Goal: Navigation & Orientation: Find specific page/section

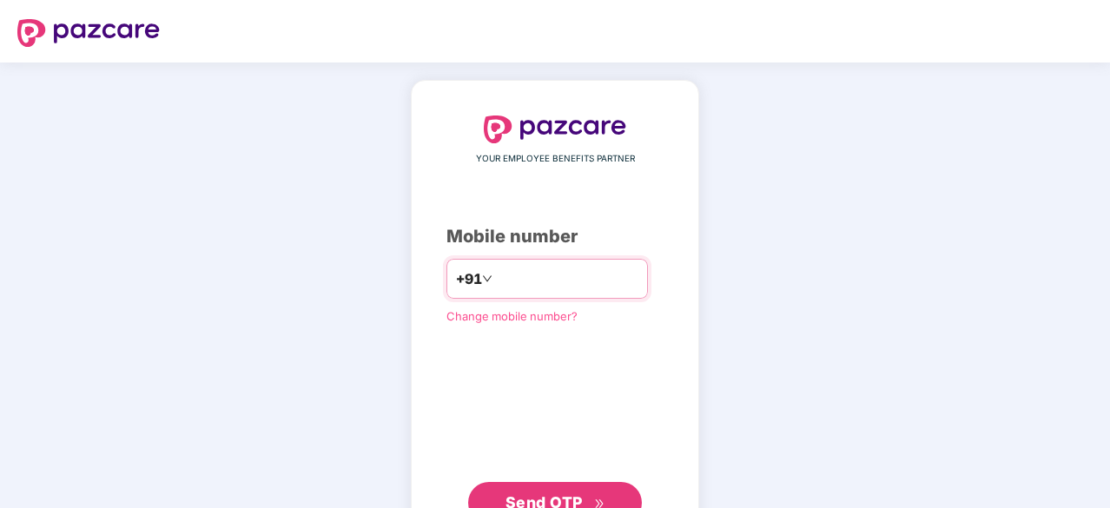
type input "**********"
click at [532, 494] on span "Send OTP" at bounding box center [544, 501] width 77 height 18
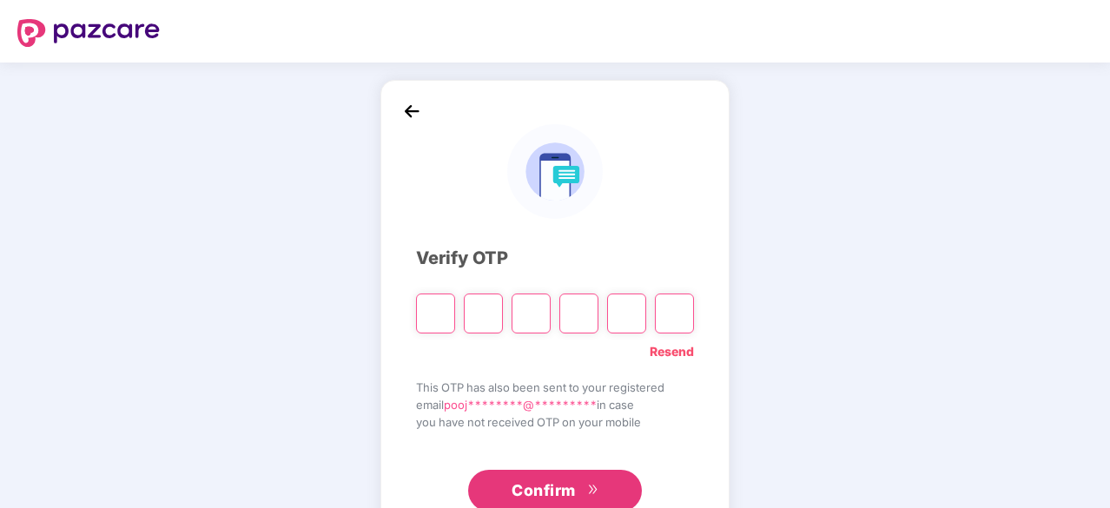
type input "*"
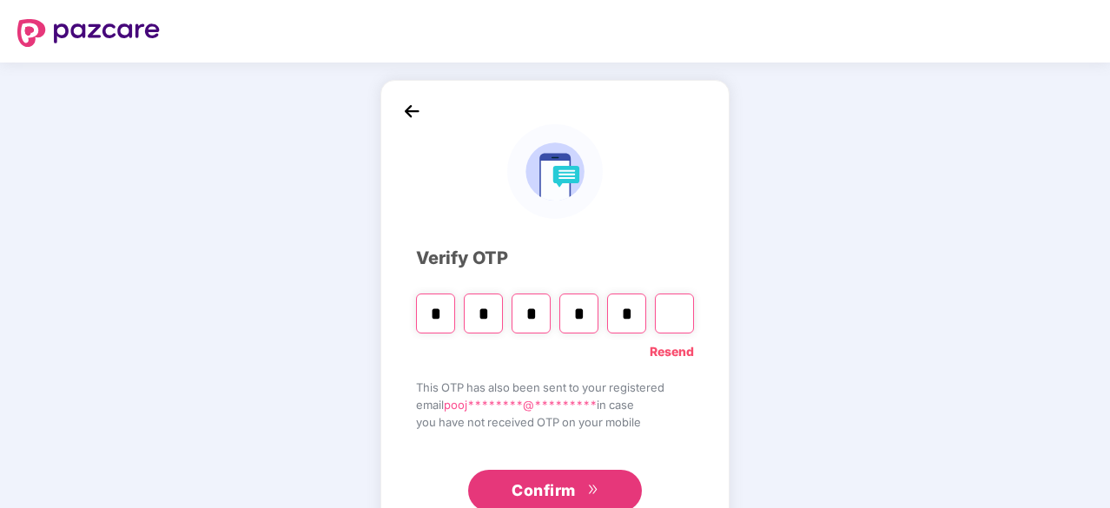
type input "*"
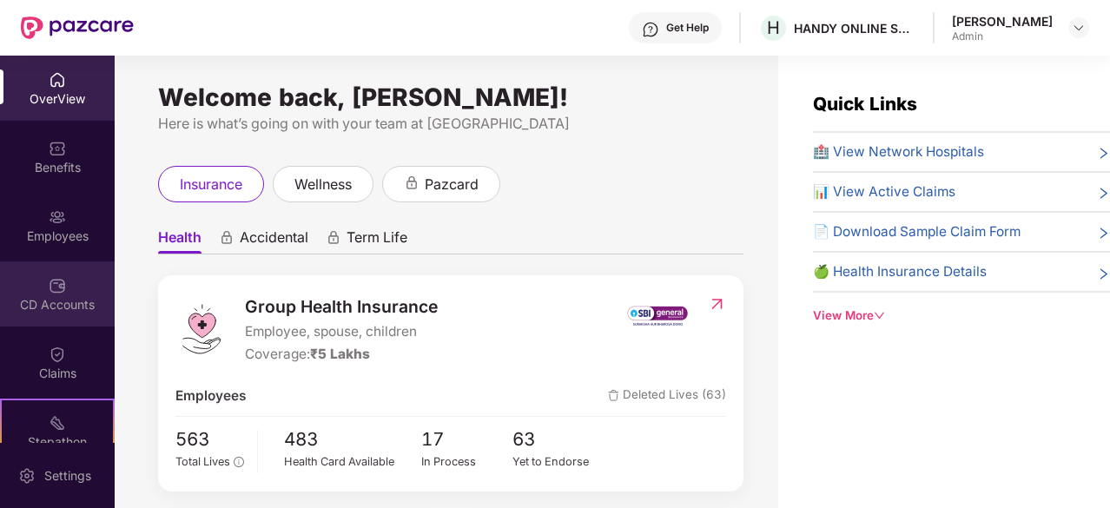
click at [50, 301] on div "CD Accounts" at bounding box center [57, 304] width 115 height 17
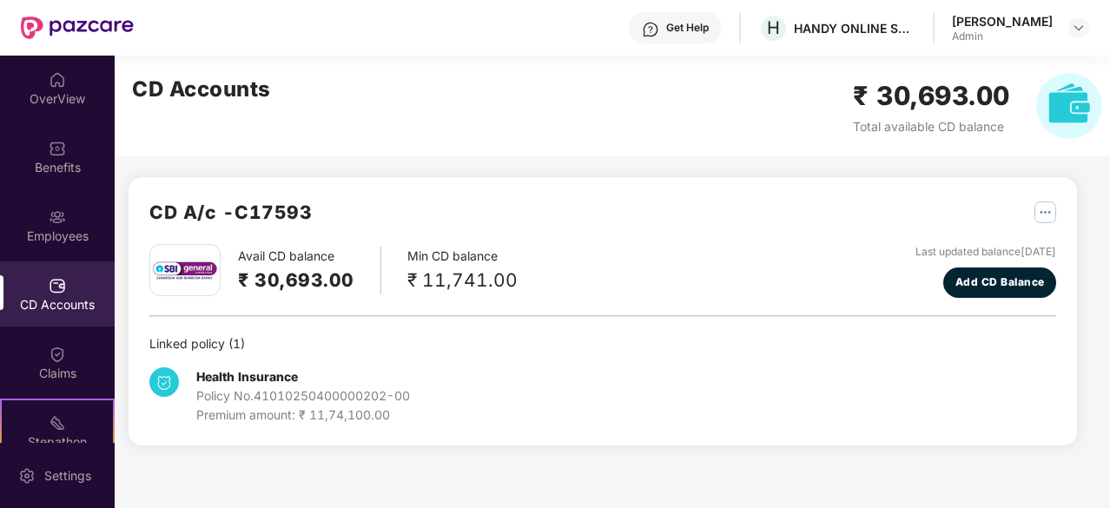
scroll to position [162, 0]
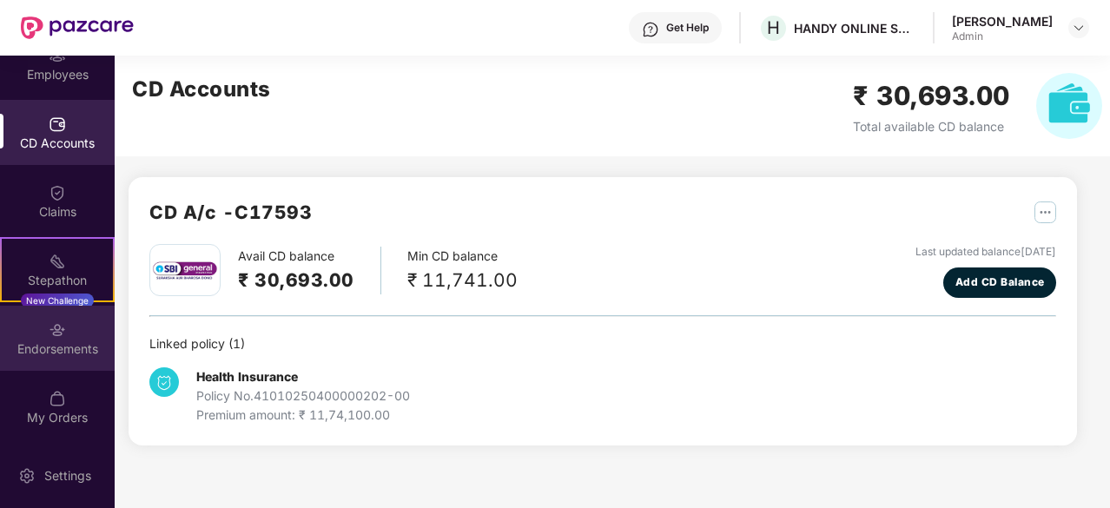
click at [43, 342] on div "Endorsements" at bounding box center [57, 348] width 115 height 17
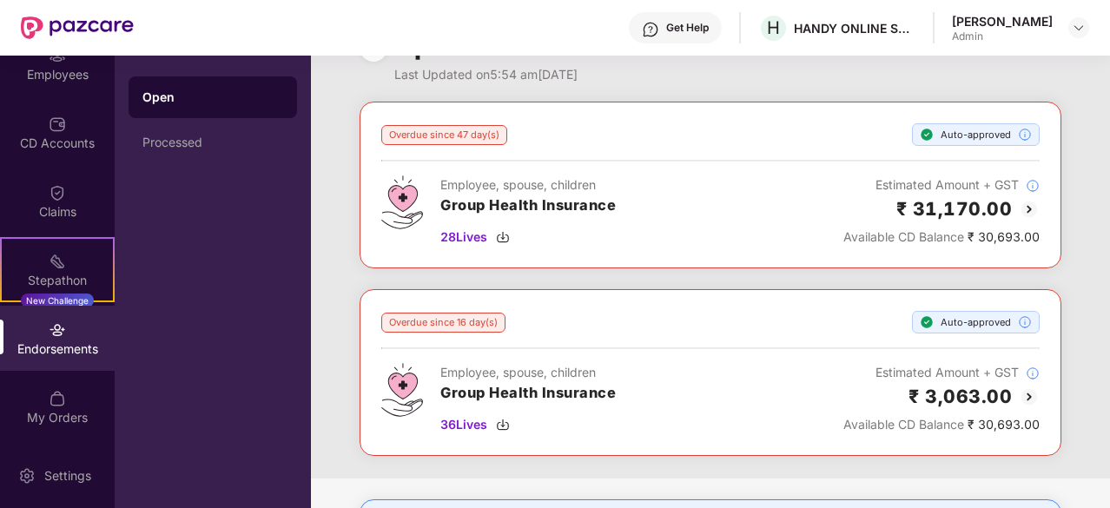
scroll to position [0, 0]
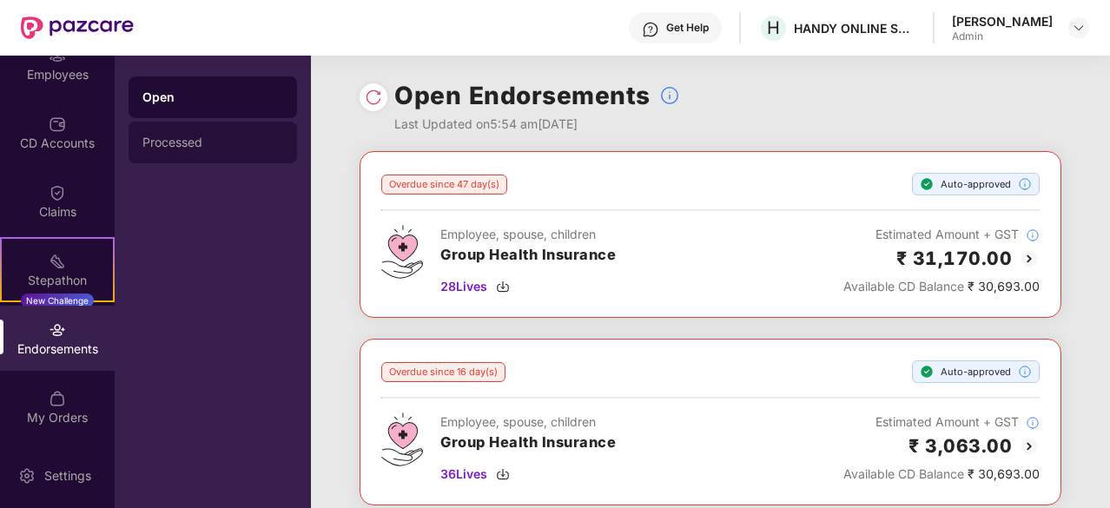
click at [177, 130] on div "Processed" at bounding box center [213, 143] width 169 height 42
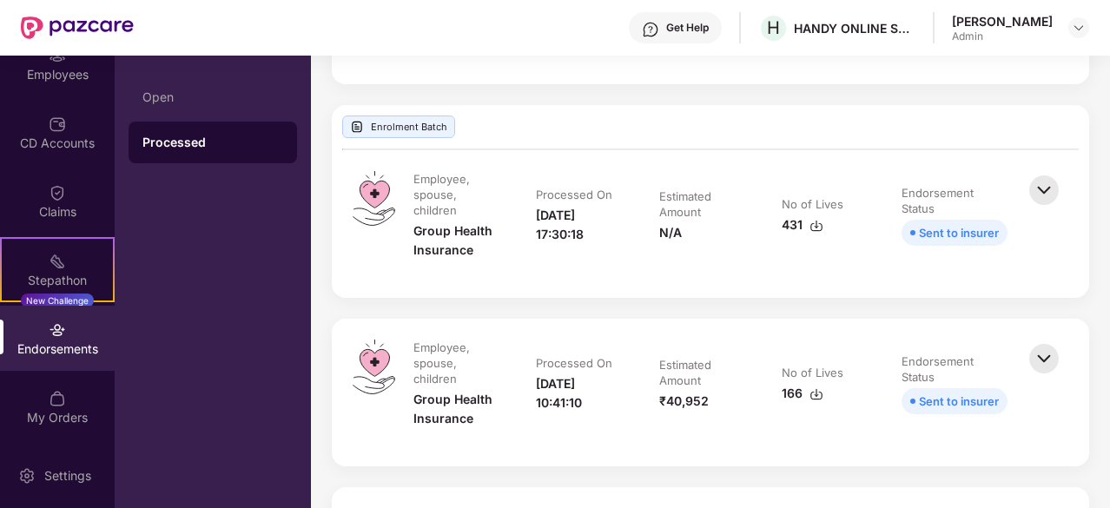
scroll to position [510, 0]
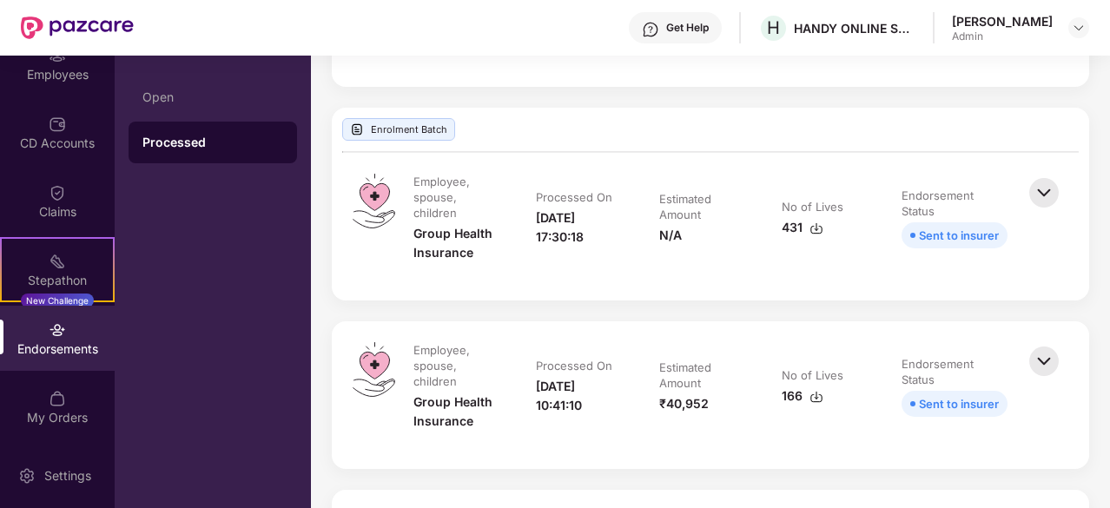
click at [1036, 195] on img at bounding box center [1044, 193] width 38 height 38
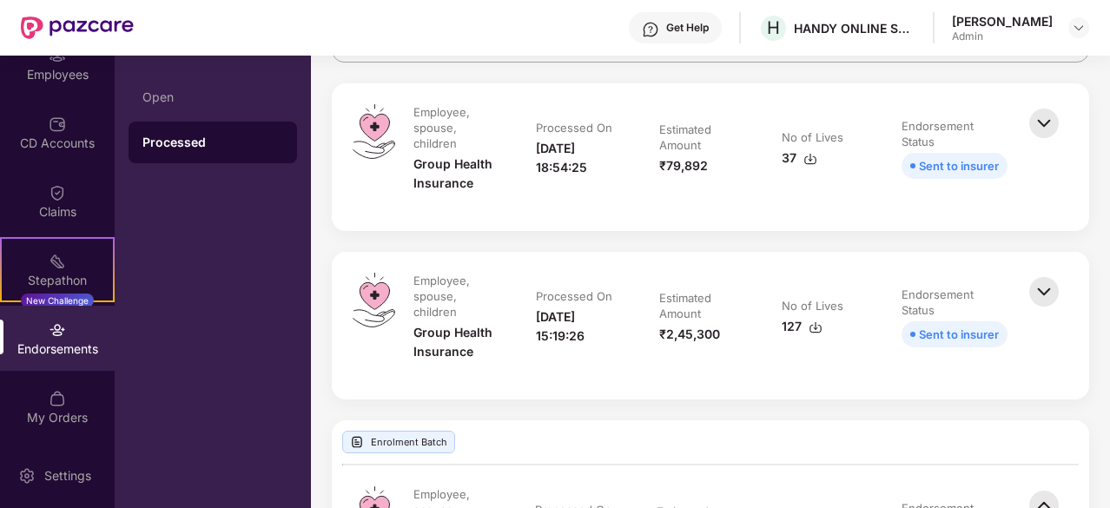
scroll to position [196, 0]
click at [1030, 299] on img at bounding box center [1044, 293] width 38 height 38
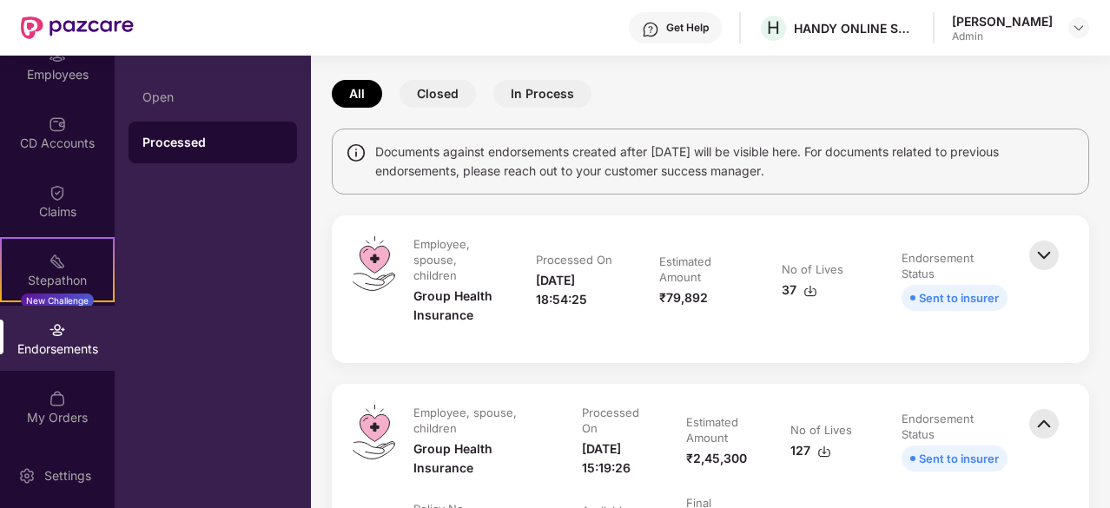
scroll to position [64, 0]
click at [1034, 265] on img at bounding box center [1044, 256] width 38 height 38
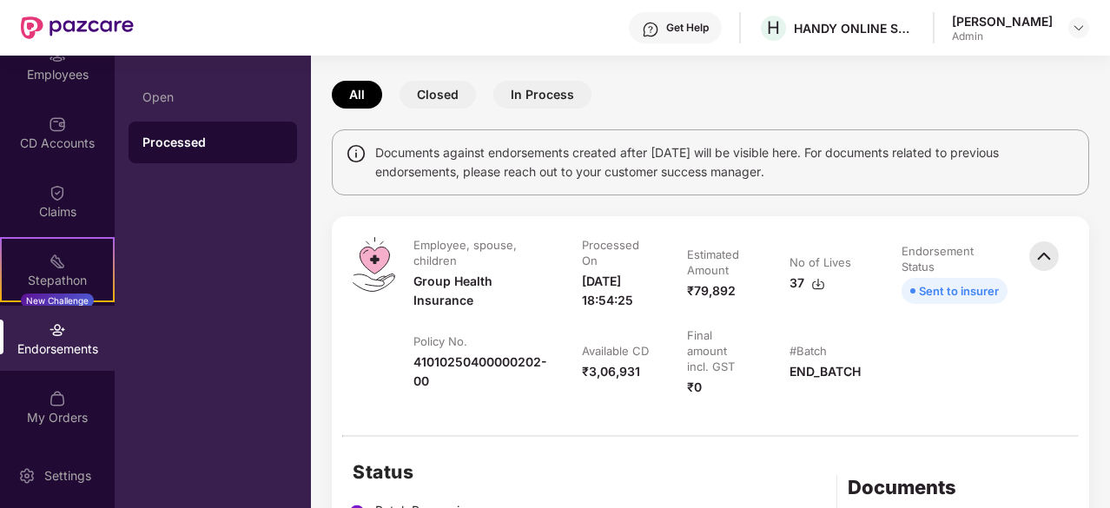
scroll to position [117, 0]
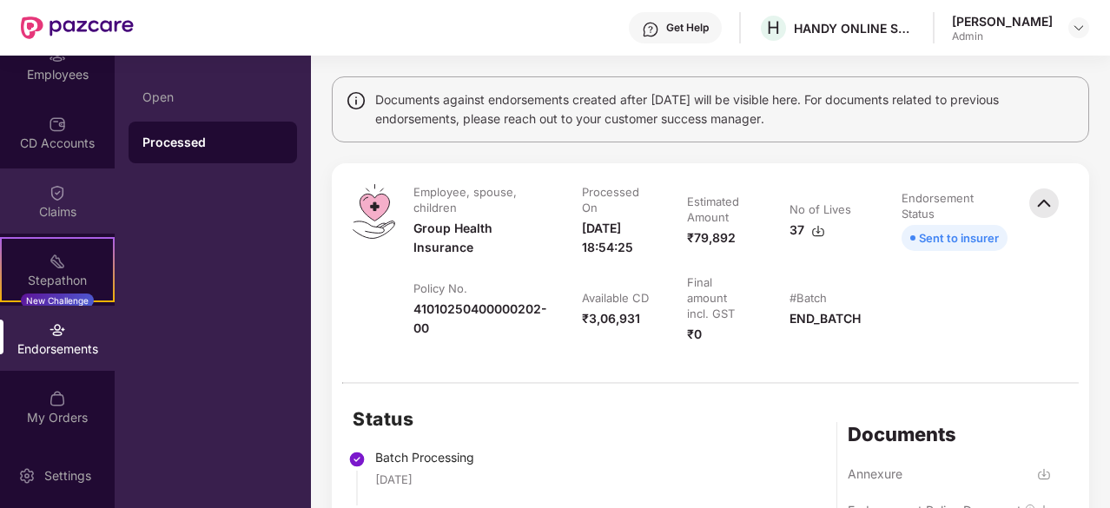
click at [56, 197] on img at bounding box center [57, 192] width 17 height 17
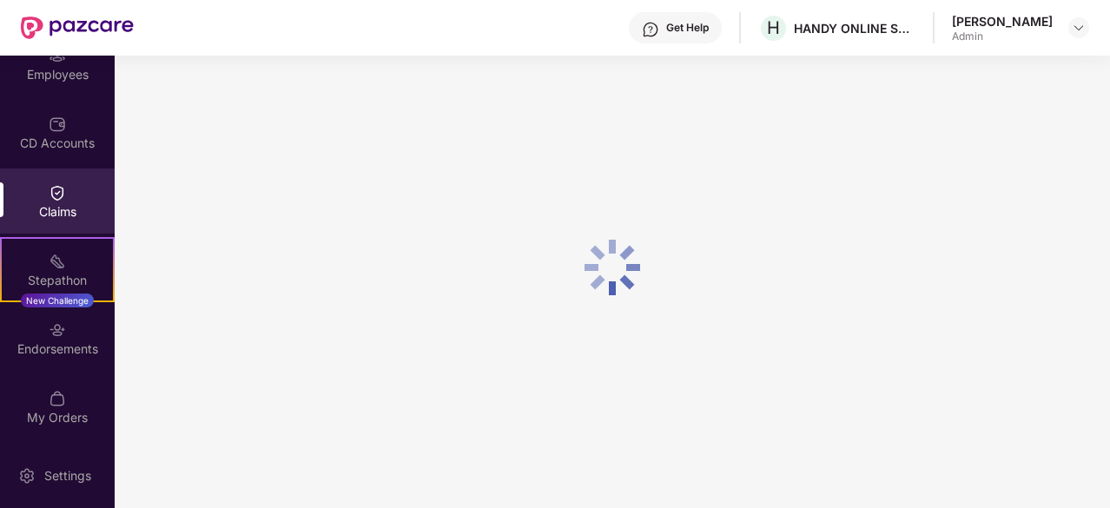
scroll to position [0, 0]
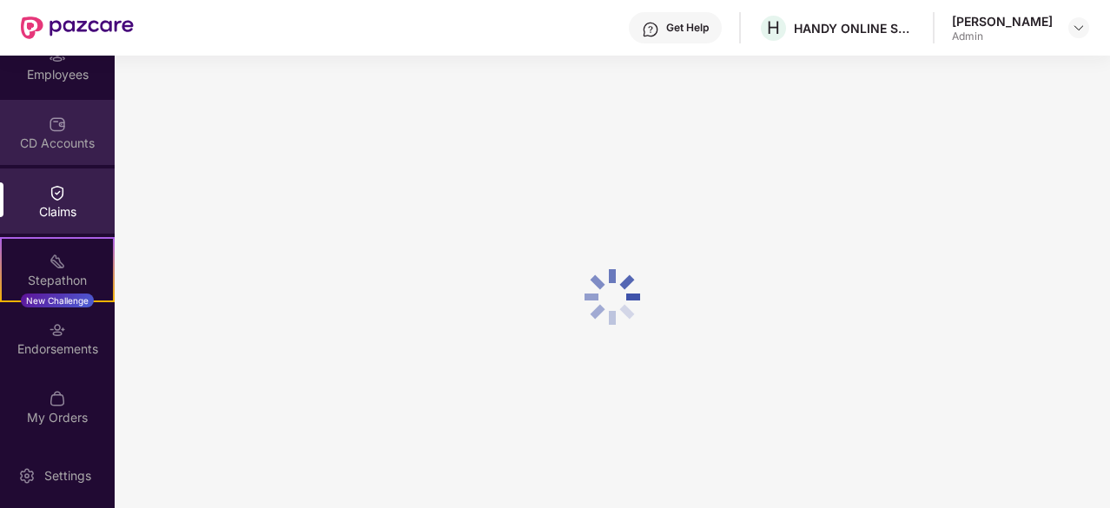
click at [47, 136] on div "CD Accounts" at bounding box center [57, 143] width 115 height 17
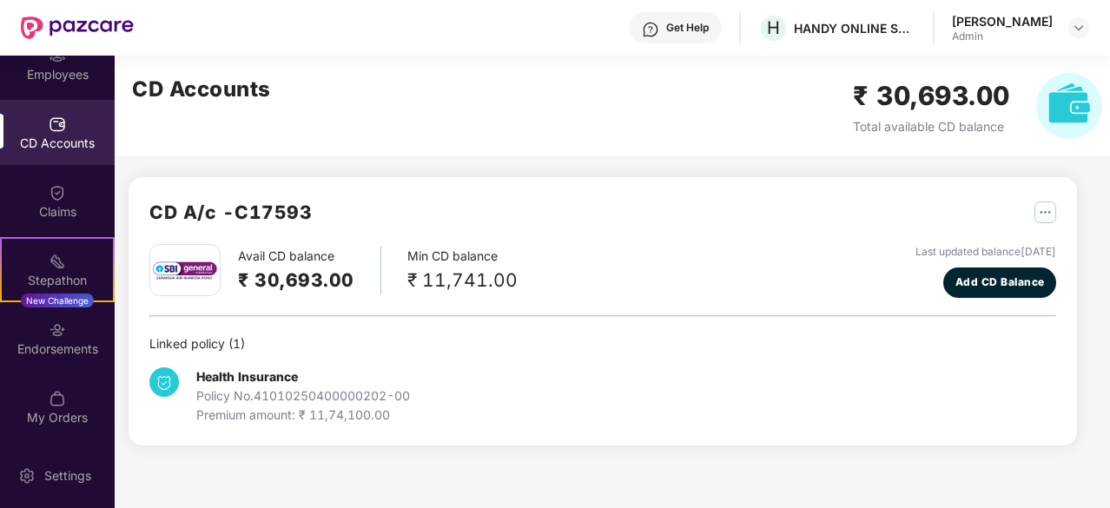
click at [1035, 212] on img "button" at bounding box center [1046, 213] width 22 height 22
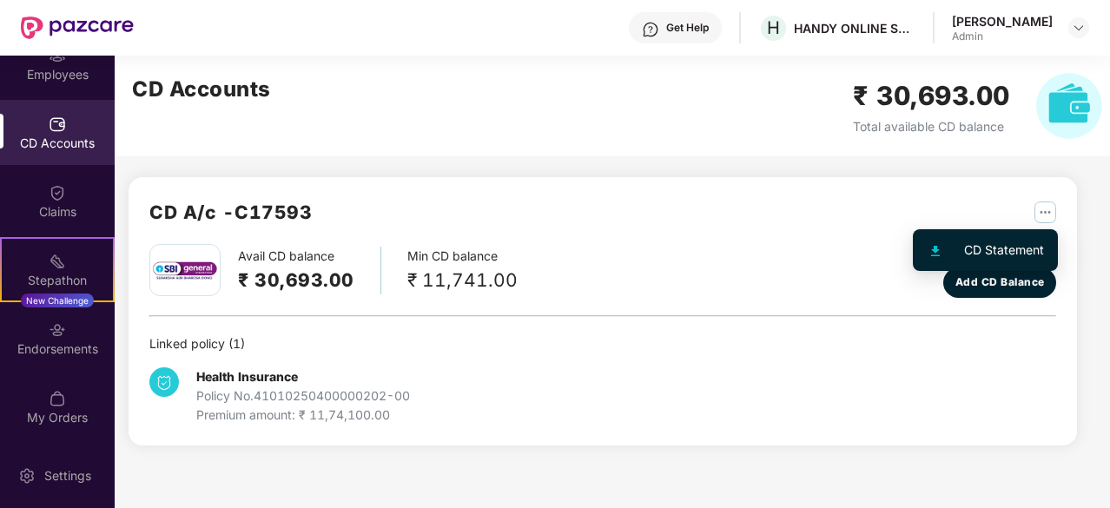
click at [1000, 248] on div "CD Statement" at bounding box center [1004, 250] width 80 height 19
click at [1000, 248] on div "Last updated balance [DATE]" at bounding box center [986, 252] width 141 height 17
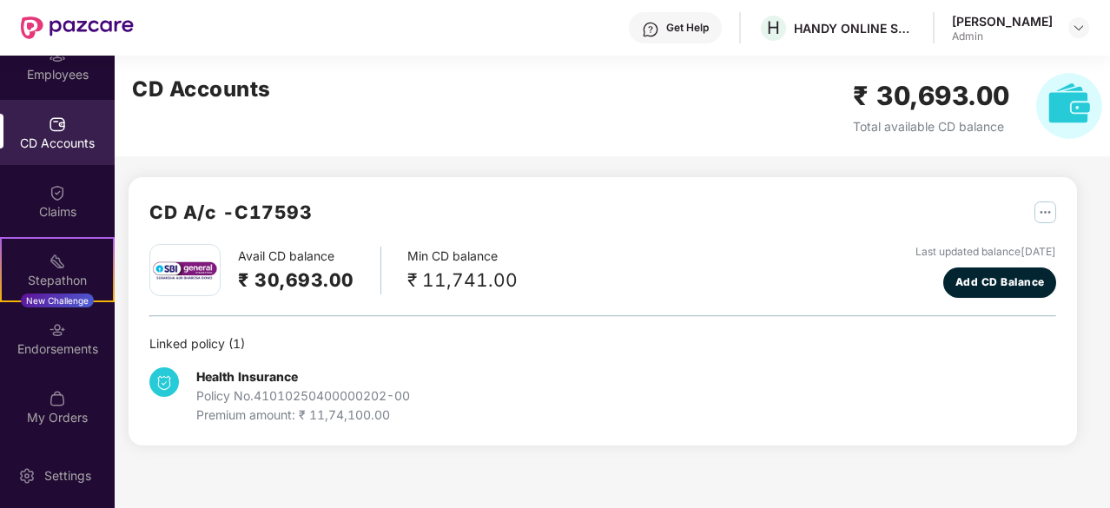
click at [598, 433] on div "CD A/c - C17593 Avail CD balance ₹ 30,693.00 Min CD balance ₹ 11,741.00 Last up…" at bounding box center [603, 311] width 949 height 268
click at [50, 326] on img at bounding box center [57, 329] width 17 height 17
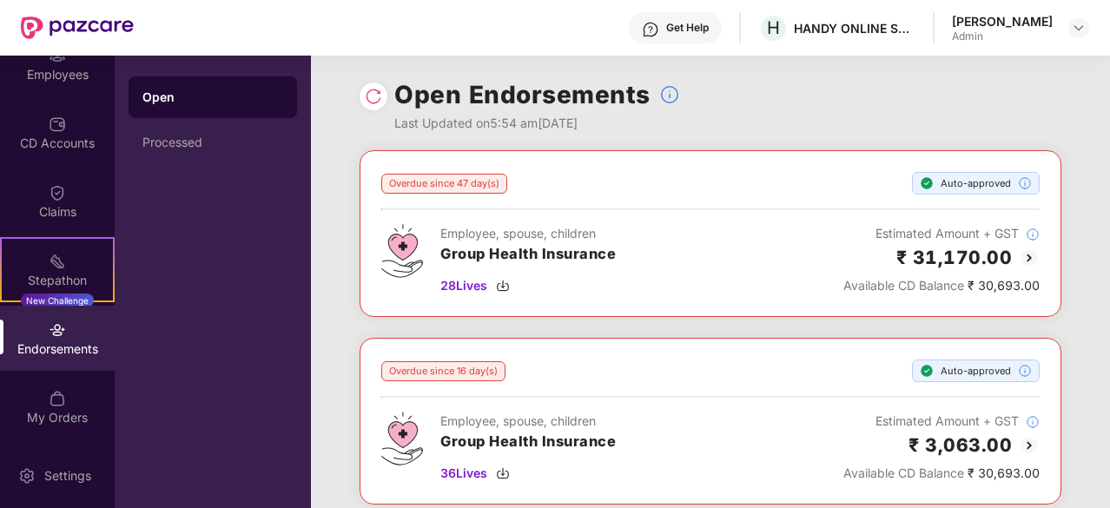
scroll to position [1, 0]
click at [1025, 261] on img at bounding box center [1029, 258] width 21 height 21
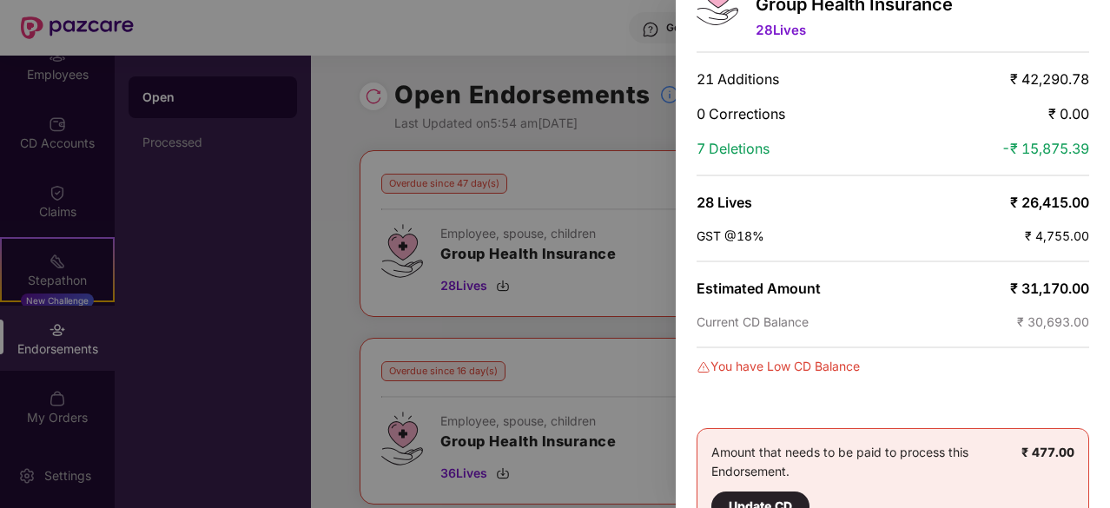
scroll to position [155, 0]
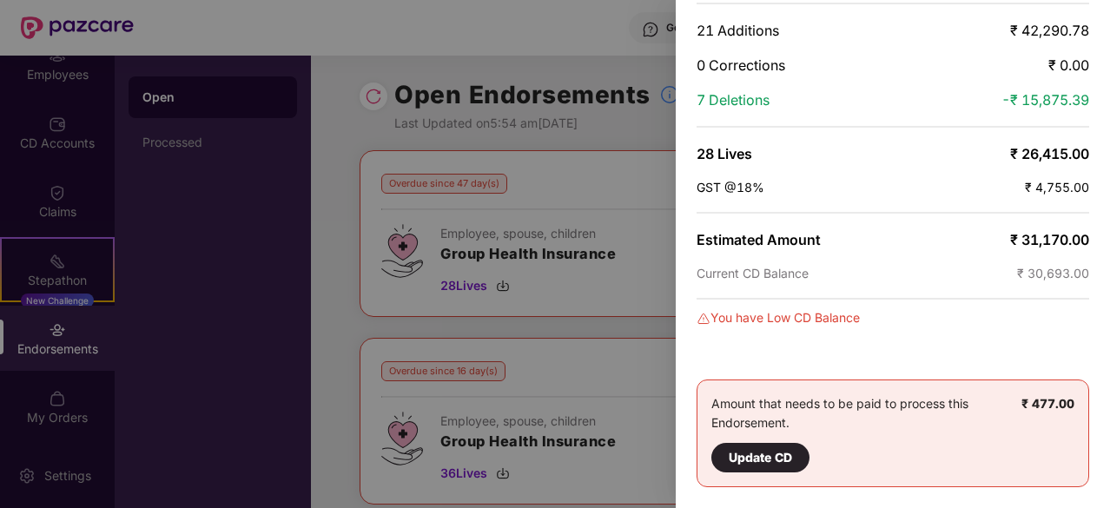
click at [299, 251] on div at bounding box center [555, 254] width 1110 height 508
click at [280, 154] on div at bounding box center [555, 254] width 1110 height 508
click at [174, 94] on div at bounding box center [555, 254] width 1110 height 508
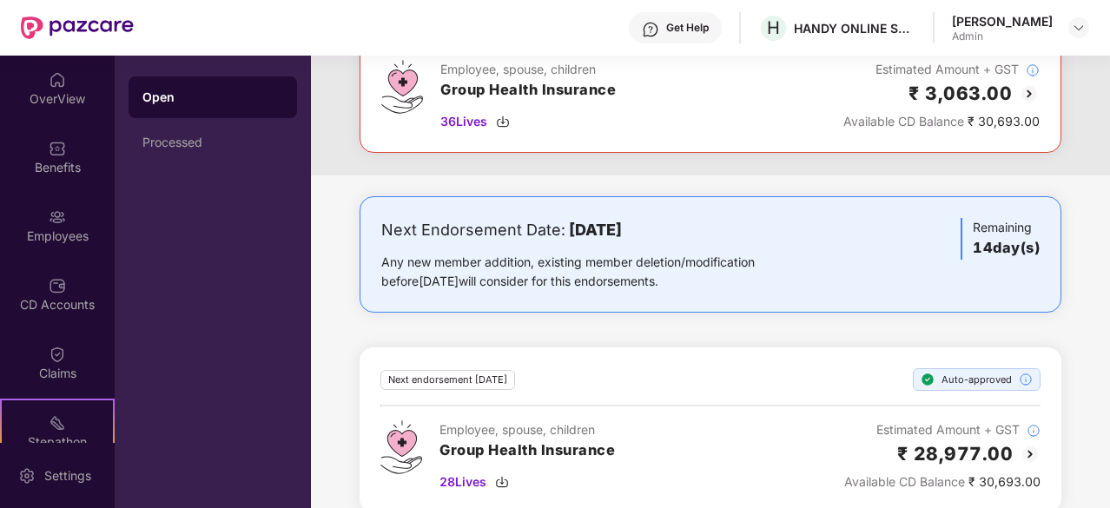
scroll to position [354, 0]
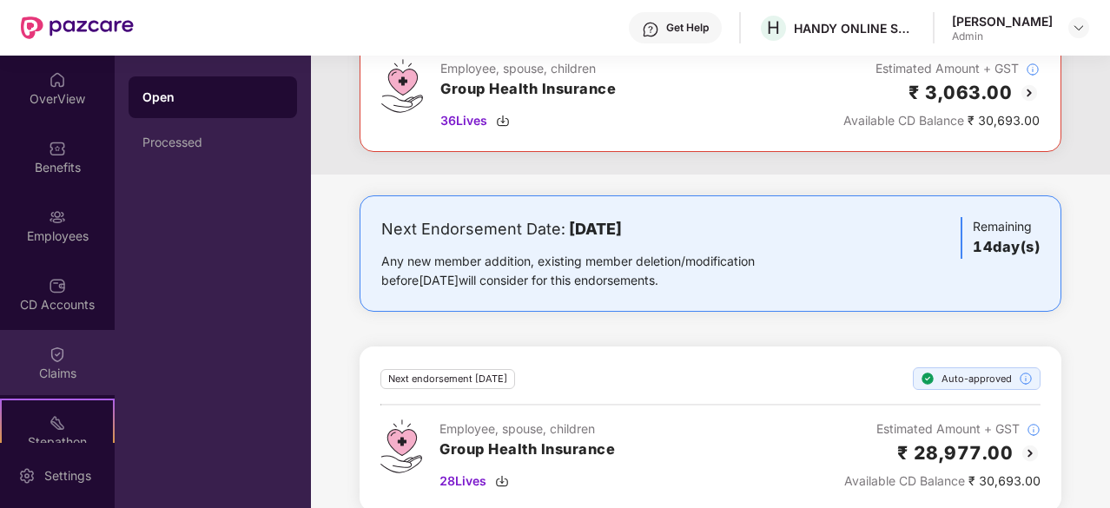
click at [65, 362] on div "Claims" at bounding box center [57, 362] width 115 height 65
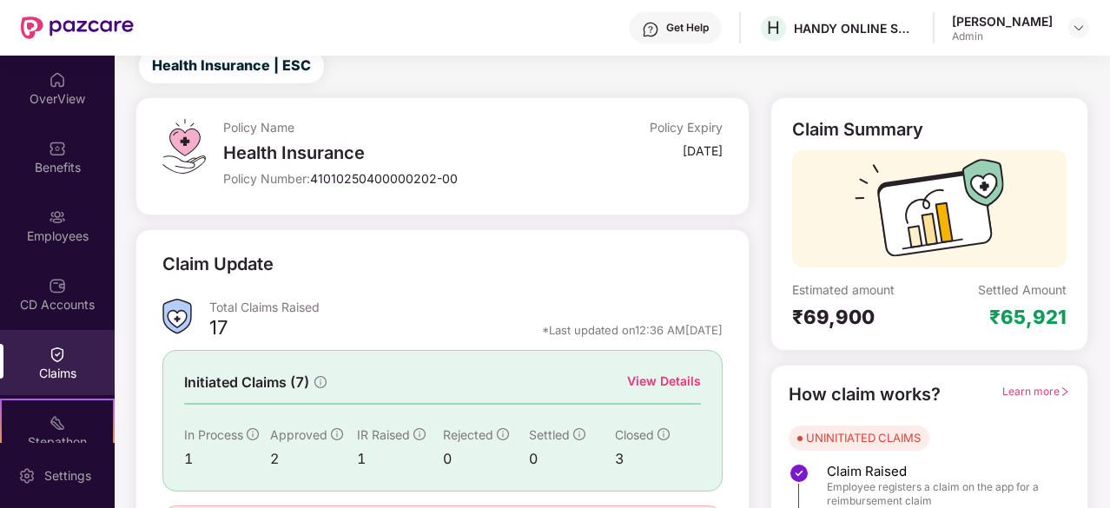
scroll to position [172, 0]
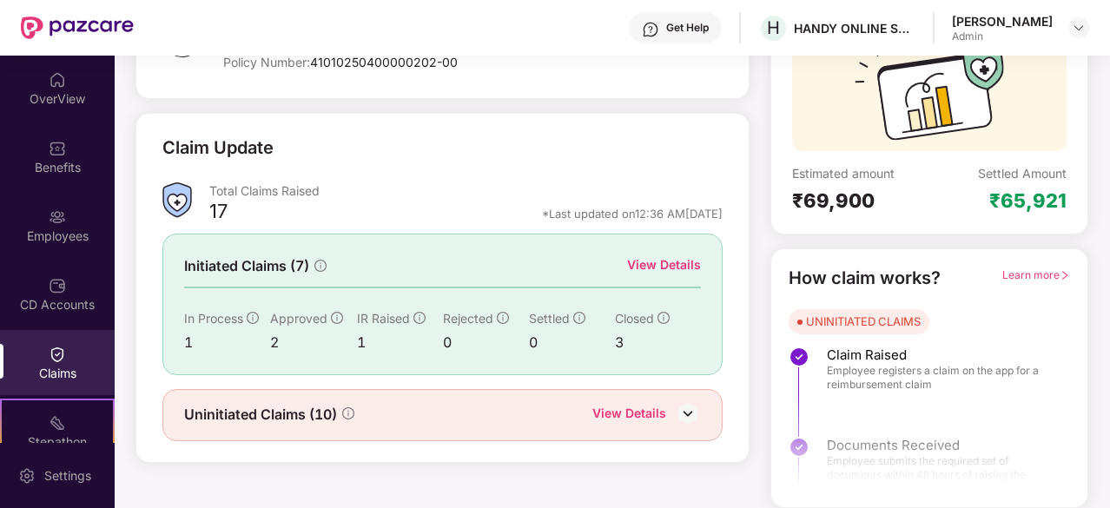
click at [689, 413] on img at bounding box center [688, 413] width 26 height 26
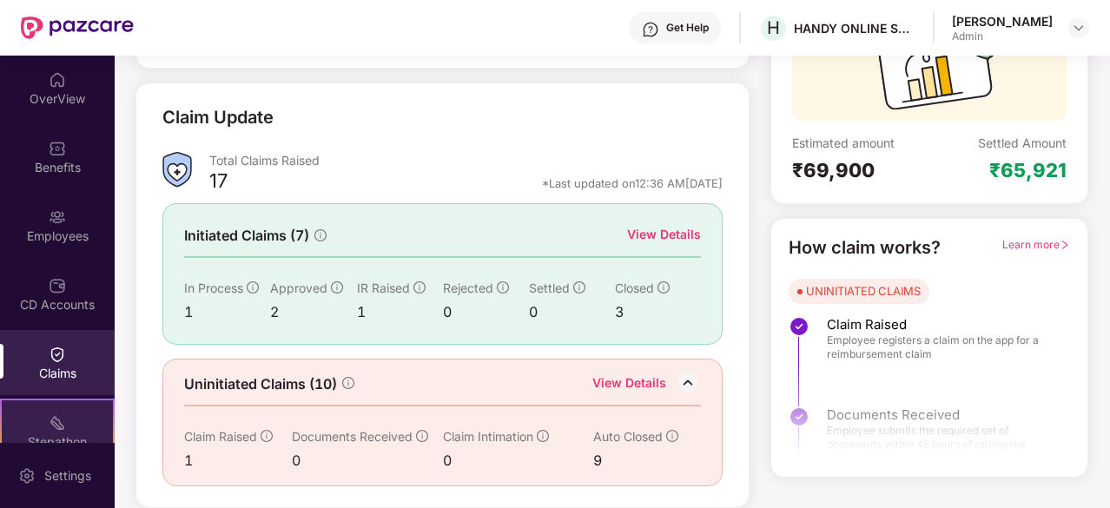
scroll to position [162, 0]
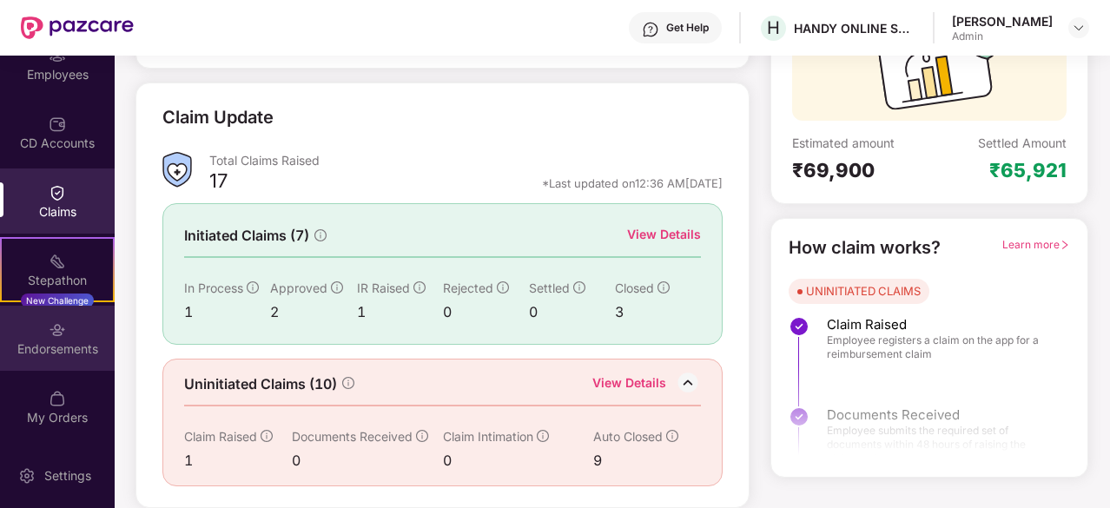
click at [41, 359] on div "Endorsements" at bounding box center [57, 338] width 115 height 65
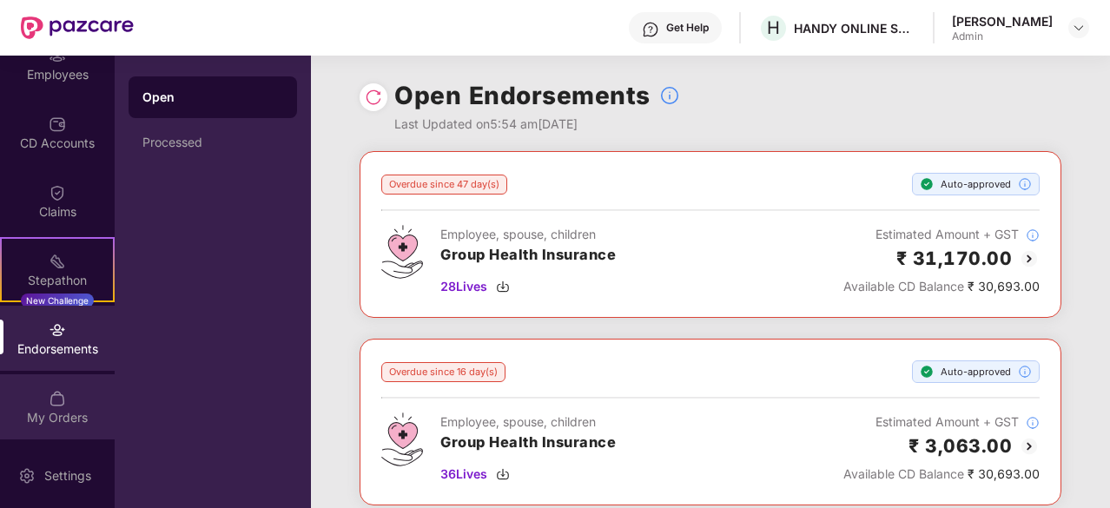
click at [49, 393] on img at bounding box center [57, 398] width 17 height 17
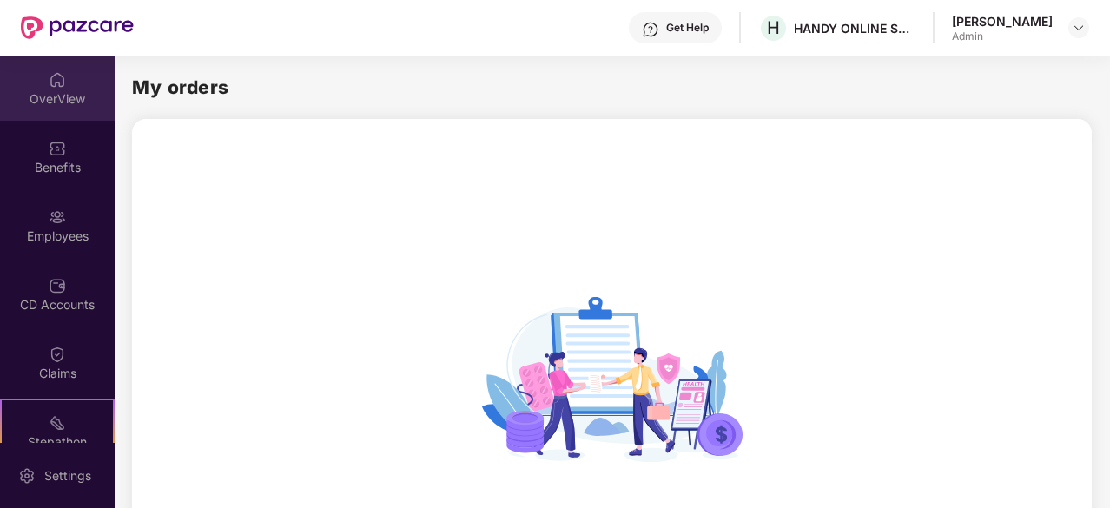
click at [44, 109] on div "OverView" at bounding box center [57, 88] width 115 height 65
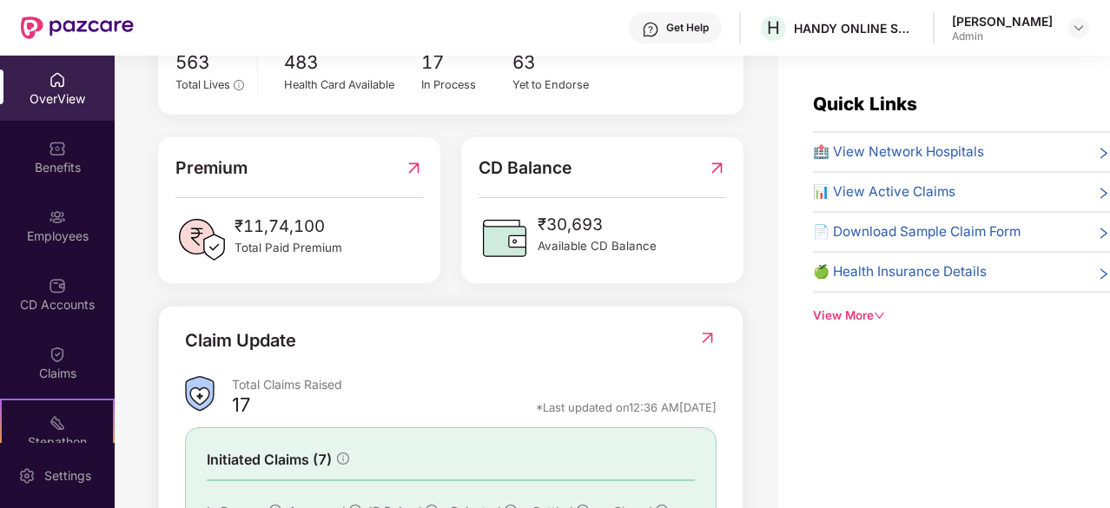
scroll to position [373, 0]
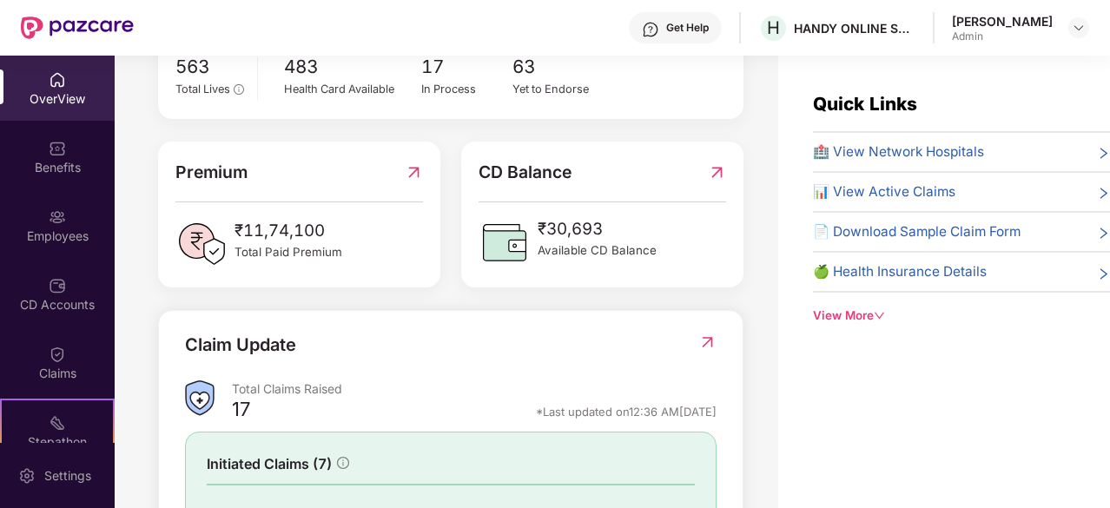
click at [420, 185] on img at bounding box center [414, 172] width 18 height 26
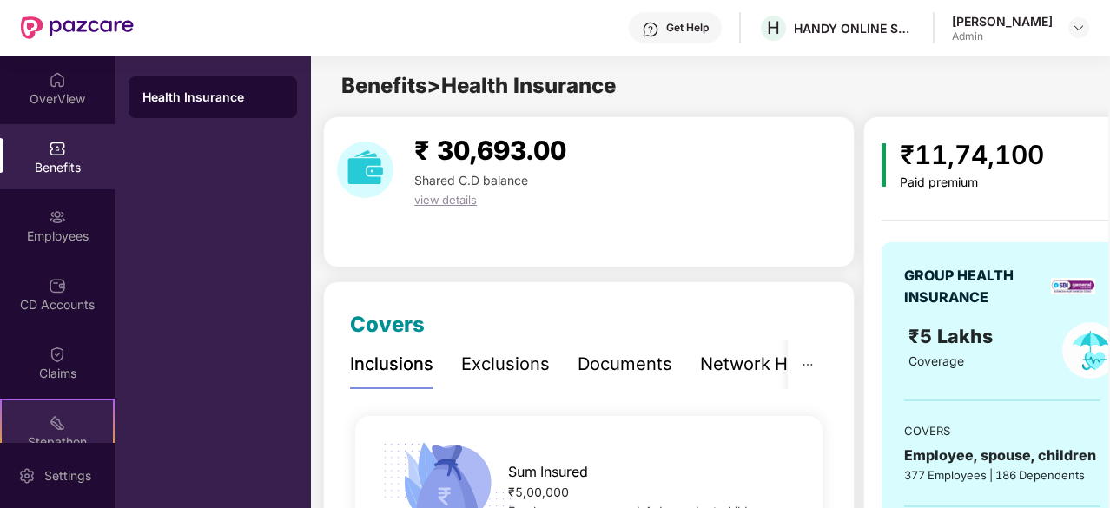
click at [36, 430] on div "Stepathon New Challenge" at bounding box center [57, 431] width 115 height 65
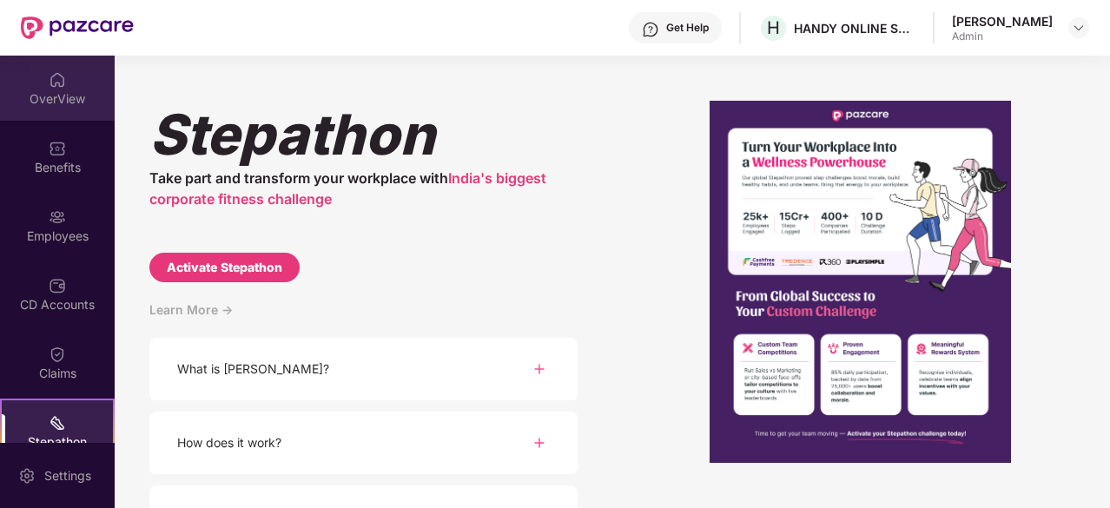
click at [50, 90] on div "OverView" at bounding box center [57, 98] width 115 height 17
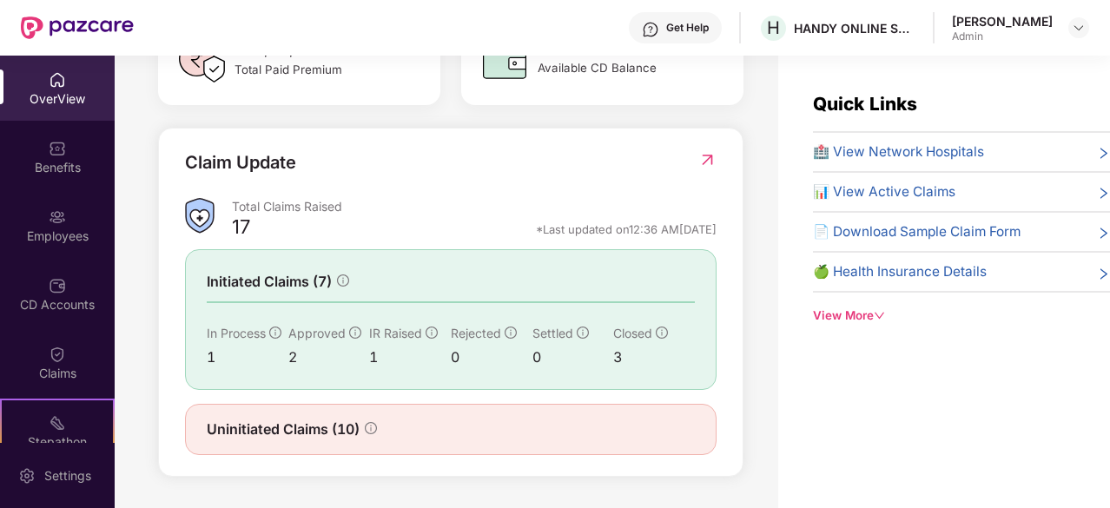
scroll to position [56, 0]
